Goal: Information Seeking & Learning: Learn about a topic

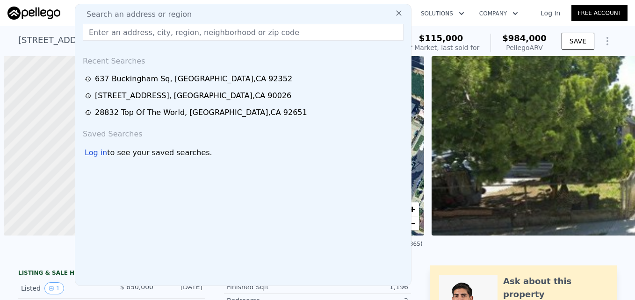
scroll to position [0, 4]
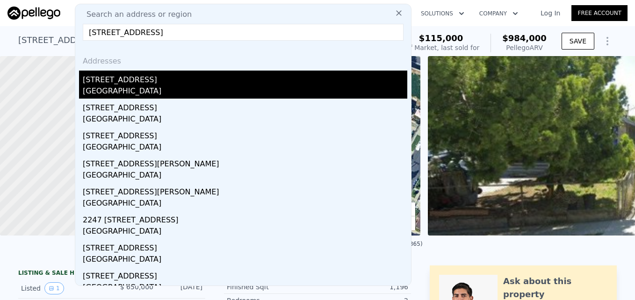
type input "[STREET_ADDRESS]"
click at [251, 82] on div "[STREET_ADDRESS]" at bounding box center [245, 78] width 324 height 15
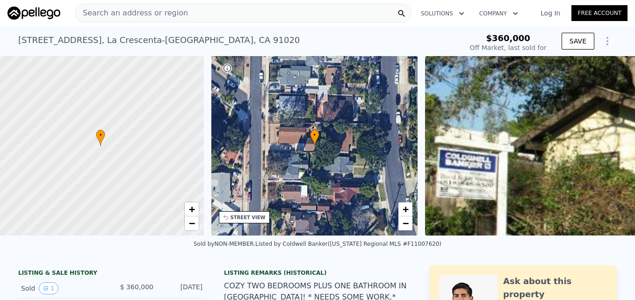
scroll to position [0, 4]
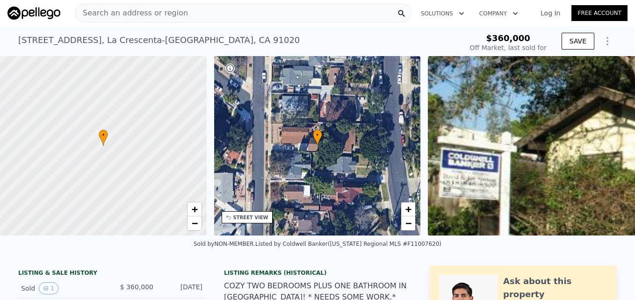
click at [251, 223] on div "• + −" at bounding box center [317, 146] width 207 height 180
click at [236, 219] on div "STREET VIEW" at bounding box center [250, 217] width 35 height 7
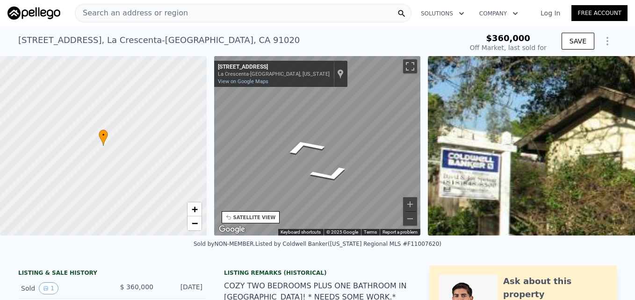
click at [287, 142] on div "Map" at bounding box center [317, 146] width 207 height 180
click at [232, 77] on div "← Move left → Move right ↑ Move up ↓ Move down + Zoom in - Zoom out [STREET_ADD…" at bounding box center [317, 146] width 207 height 180
click at [151, 197] on div "• + − • + − STREET VIEW ← Move left → Move right ↑ Move up ↓ Move down + Zoom i…" at bounding box center [317, 146] width 635 height 180
type input "$ 783,000"
type input "$ 352,519"
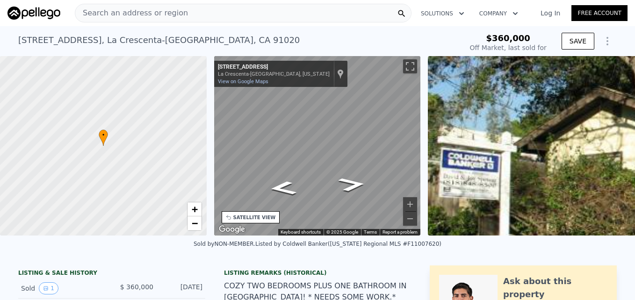
click at [109, 18] on span "Search an address or region" at bounding box center [131, 12] width 113 height 11
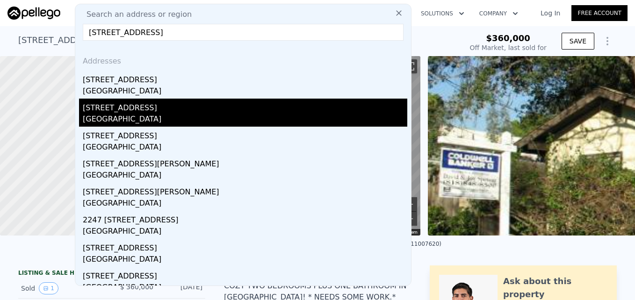
type input "[STREET_ADDRESS]"
click at [230, 113] on div "[STREET_ADDRESS]" at bounding box center [245, 106] width 324 height 15
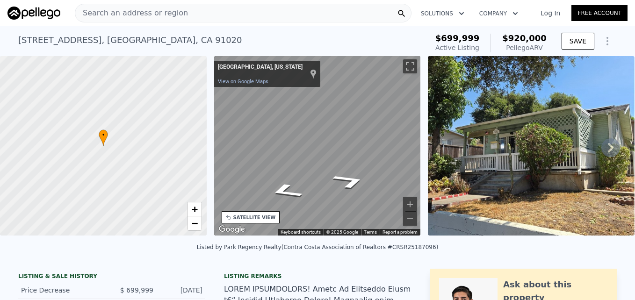
click at [197, 138] on div "• + − • + − STREET VIEW ← Move left → Move right ↑ Move up ↓ Move down + Zoom i…" at bounding box center [317, 147] width 635 height 183
click at [170, 138] on div "• + − • + − STREET VIEW ← Move left → Move right ↑ Move up ↓ Move down + Zoom i…" at bounding box center [317, 147] width 635 height 183
click at [317, 156] on icon "Go North" at bounding box center [312, 159] width 61 height 19
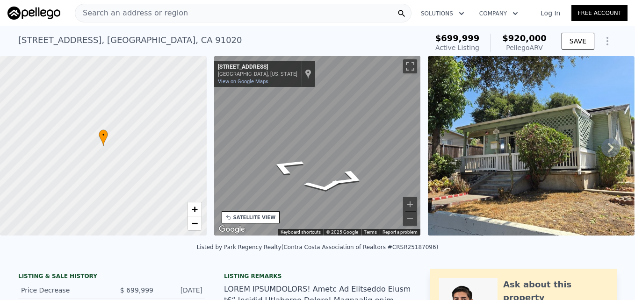
click at [429, 128] on div "• + − • + − STREET VIEW ← Move left → Move right ↑ Move up ↓ Move down + Zoom i…" at bounding box center [317, 147] width 635 height 183
click at [308, 135] on div "Map" at bounding box center [317, 146] width 207 height 180
click at [348, 149] on icon "Go Northwest, La Crescenta Ave" at bounding box center [345, 155] width 67 height 36
click at [317, 121] on icon "Go South, La Crescenta Ave" at bounding box center [310, 127] width 64 height 28
drag, startPoint x: 347, startPoint y: 163, endPoint x: 208, endPoint y: 160, distance: 139.8
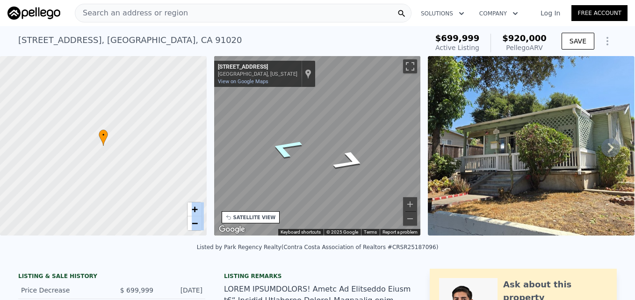
click at [208, 160] on div "• + − • + − STREET VIEW ← Move left → Move right ↑ Move up ↓ Move down + Zoom i…" at bounding box center [317, 147] width 635 height 183
click at [201, 138] on div "• + − • + − STREET VIEW ← Move left → Move right ↑ Move up ↓ Move down + Zoom i…" at bounding box center [317, 147] width 635 height 183
drag, startPoint x: 318, startPoint y: 175, endPoint x: 169, endPoint y: 137, distance: 153.6
click at [169, 137] on div "• + − • + − STREET VIEW ← Move left → Move right ↑ Move up ↓ Move down + Zoom i…" at bounding box center [317, 147] width 635 height 183
click at [325, 172] on icon "Go South, La Crescenta Ave" at bounding box center [337, 171] width 70 height 24
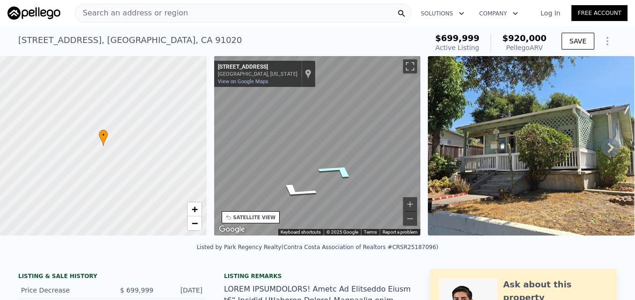
click at [336, 172] on icon "Go South, La Crescenta Ave" at bounding box center [337, 171] width 70 height 24
click at [317, 151] on icon "Go South, La Crescenta Ave" at bounding box center [311, 155] width 63 height 20
click at [317, 151] on icon "Go South, La Crescenta Ave" at bounding box center [312, 155] width 62 height 20
click at [317, 160] on icon "Go North, La Crescenta Ave" at bounding box center [312, 164] width 62 height 19
click at [317, 160] on icon "Go North, La Crescenta Ave" at bounding box center [311, 164] width 63 height 19
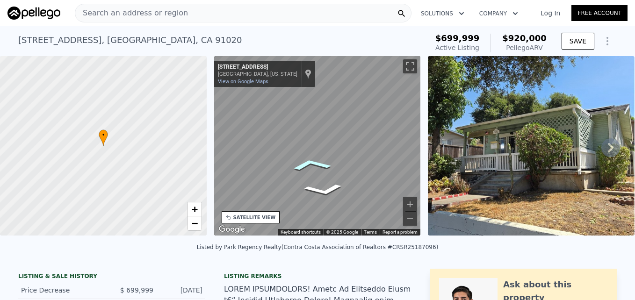
click at [317, 160] on icon "Go North, La Crescenta Ave" at bounding box center [311, 164] width 63 height 19
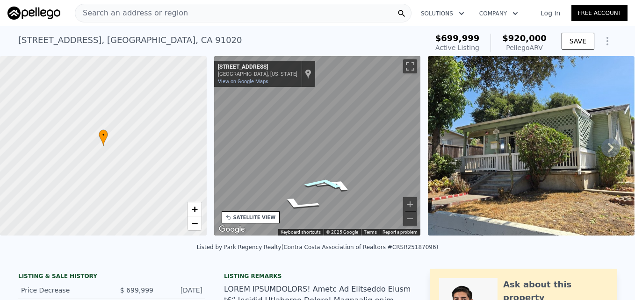
click at [322, 186] on icon "Go North, Manhattan Ave" at bounding box center [323, 183] width 63 height 16
click at [284, 194] on div "Map" at bounding box center [317, 146] width 207 height 180
click at [193, 150] on div "• + − • + − STREET VIEW ← Move left → Move right ↑ Move up ↓ Move down + Zoom i…" at bounding box center [317, 147] width 635 height 183
click at [328, 162] on div "Map" at bounding box center [317, 146] width 207 height 180
click at [350, 212] on div "Map" at bounding box center [317, 146] width 207 height 180
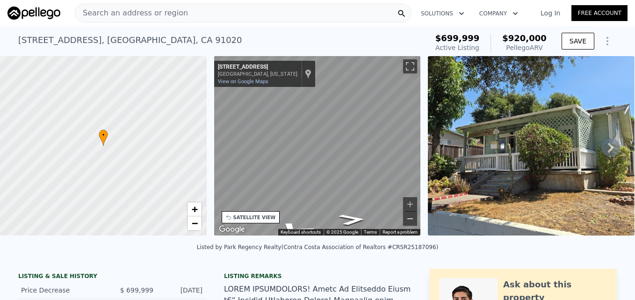
drag, startPoint x: 328, startPoint y: 162, endPoint x: 409, endPoint y: 214, distance: 96.1
click at [413, 215] on div "← Move left → Move right ↑ Move up ↓ Move down + Zoom in - Zoom out [STREET_ADD…" at bounding box center [317, 146] width 207 height 180
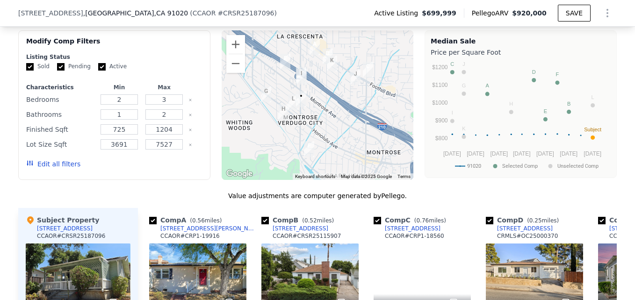
scroll to position [863, 0]
click at [238, 48] on button "Zoom in" at bounding box center [235, 44] width 19 height 19
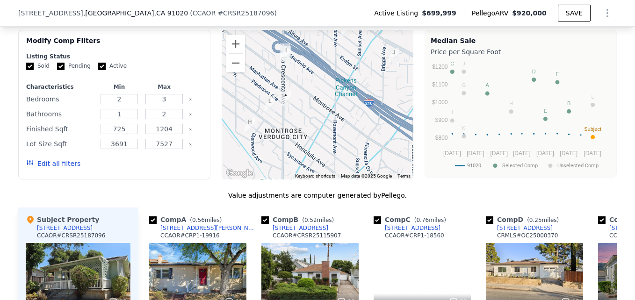
click at [237, 79] on div at bounding box center [318, 105] width 192 height 150
click at [231, 72] on button "Zoom out" at bounding box center [235, 63] width 19 height 19
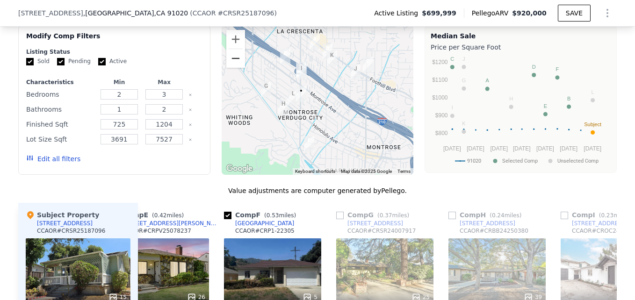
scroll to position [867, 0]
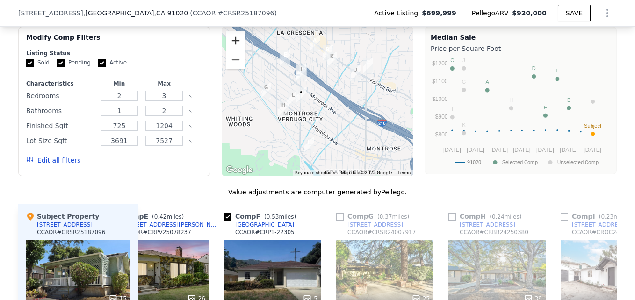
click at [233, 46] on button "Zoom in" at bounding box center [235, 40] width 19 height 19
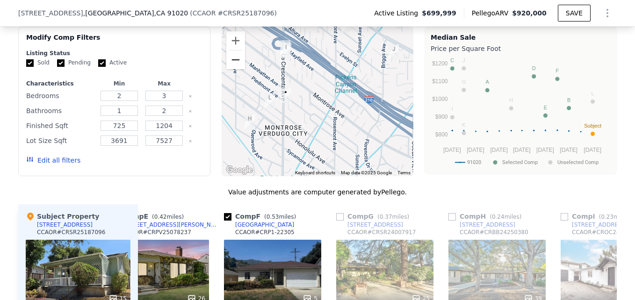
click at [229, 66] on button "Zoom out" at bounding box center [235, 59] width 19 height 19
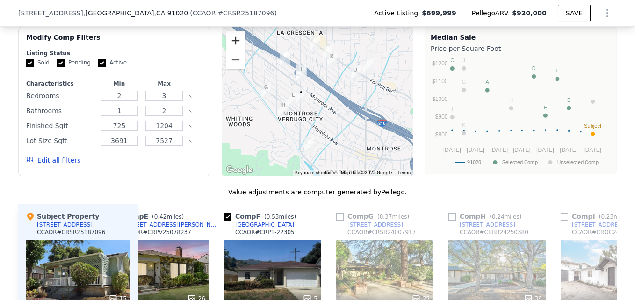
click at [233, 38] on button "Zoom in" at bounding box center [235, 40] width 19 height 19
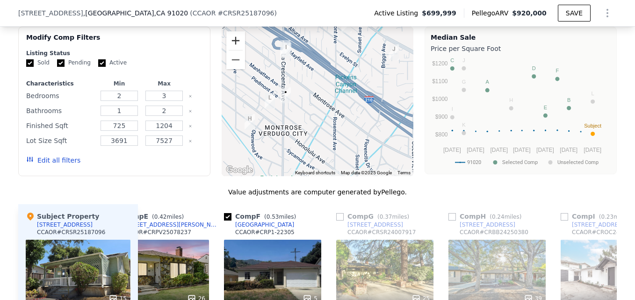
click at [233, 38] on button "Zoom in" at bounding box center [235, 40] width 19 height 19
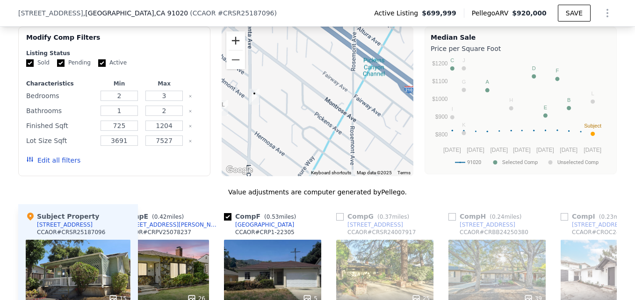
click at [233, 38] on button "Zoom in" at bounding box center [235, 40] width 19 height 19
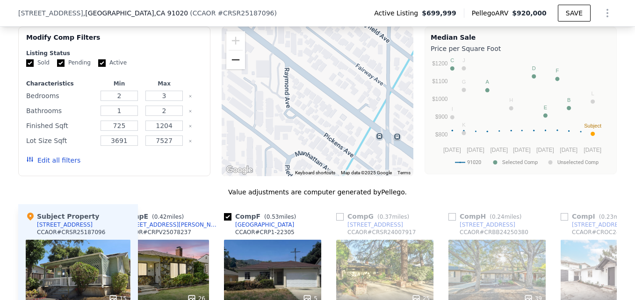
click at [230, 65] on button "Zoom out" at bounding box center [235, 59] width 19 height 19
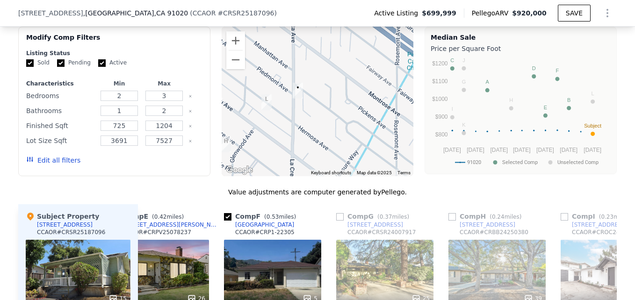
drag, startPoint x: 267, startPoint y: 113, endPoint x: 314, endPoint y: 107, distance: 47.6
click at [314, 107] on div at bounding box center [318, 102] width 192 height 150
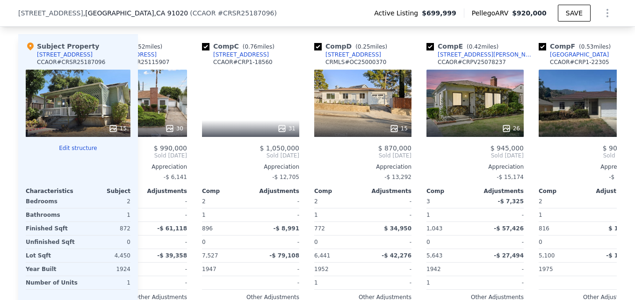
scroll to position [0, 171]
click at [370, 101] on div "15" at bounding box center [363, 103] width 97 height 67
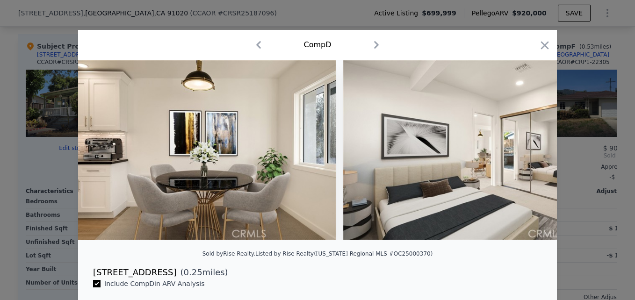
scroll to position [0, 1595]
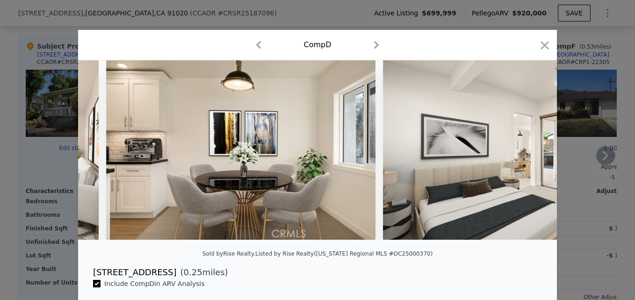
click at [542, 48] on icon "button" at bounding box center [544, 45] width 13 height 13
